Goal: Task Accomplishment & Management: Use online tool/utility

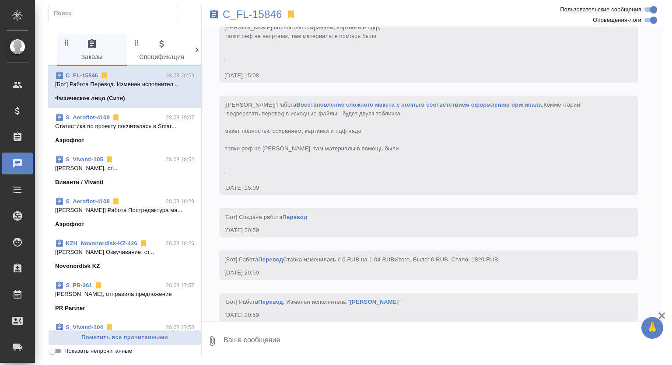
scroll to position [5248, 0]
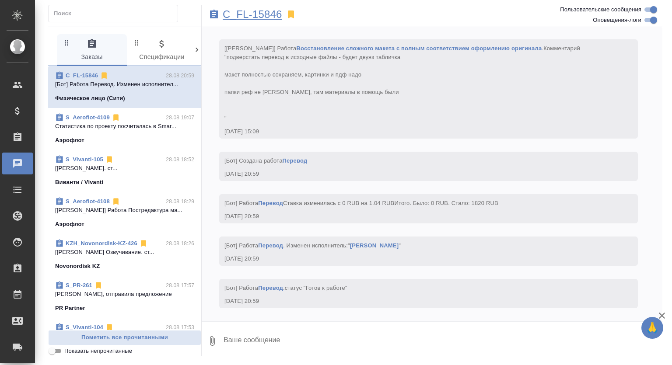
click at [261, 14] on p "C_FL-15846" at bounding box center [252, 14] width 59 height 9
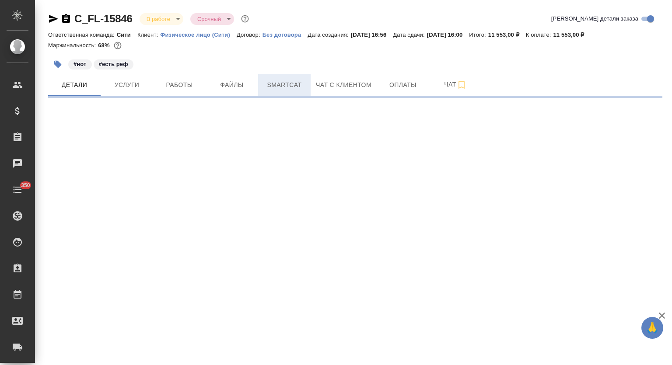
click at [284, 87] on span "Smartcat" at bounding box center [284, 85] width 42 height 11
click at [278, 87] on span "Smartcat" at bounding box center [284, 85] width 42 height 11
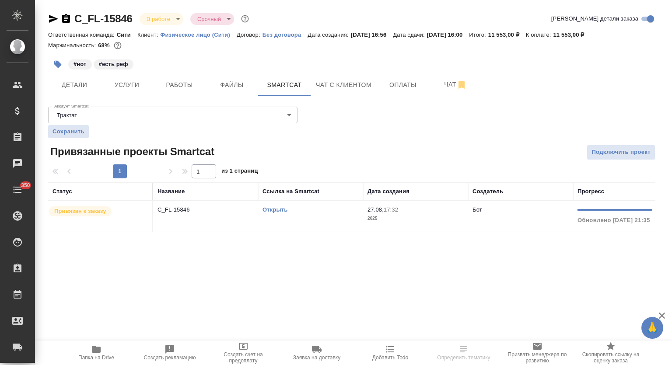
click at [206, 209] on p "C_FL-15846" at bounding box center [205, 210] width 96 height 9
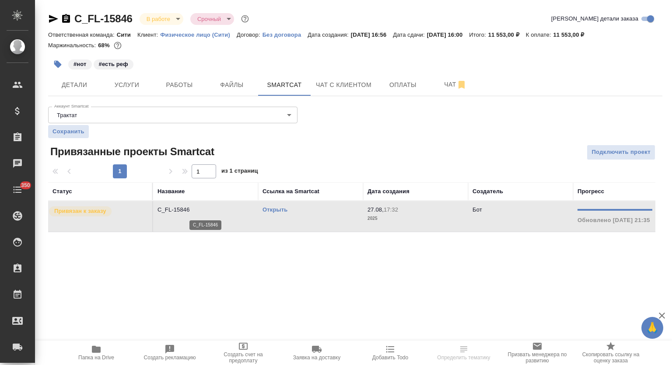
click at [206, 209] on p "C_FL-15846" at bounding box center [205, 210] width 96 height 9
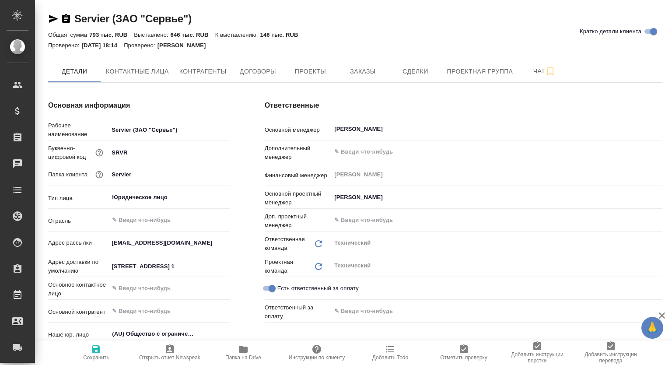
type textarea "x"
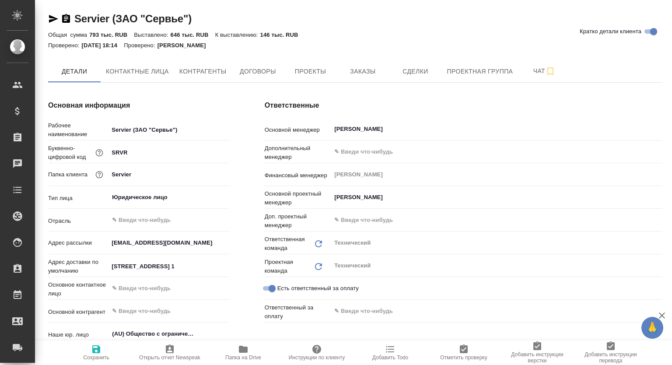
type textarea "x"
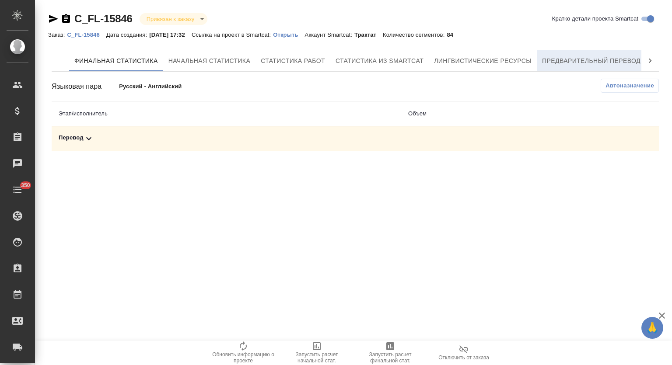
click at [568, 56] on span "Предварительный перевод" at bounding box center [591, 61] width 98 height 11
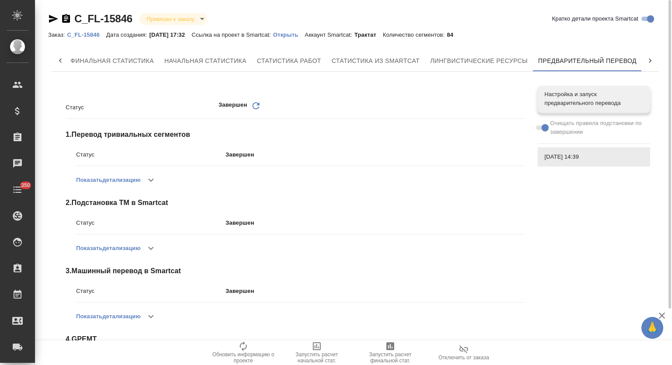
click at [298, 35] on p "Открыть" at bounding box center [288, 34] width 31 height 7
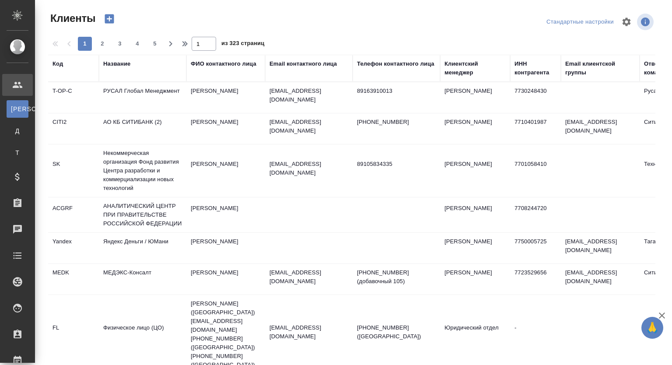
select select "RU"
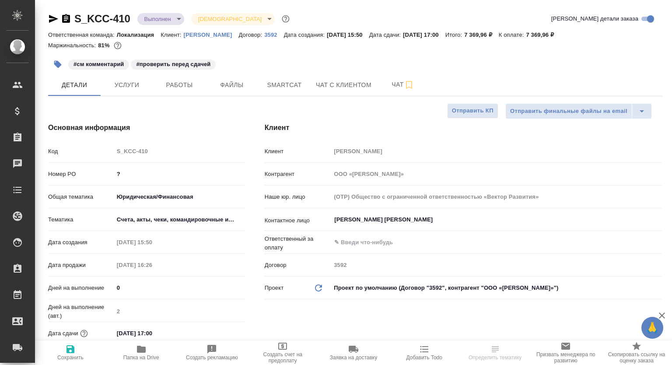
select select "RU"
type textarea "x"
